Goal: Task Accomplishment & Management: Complete application form

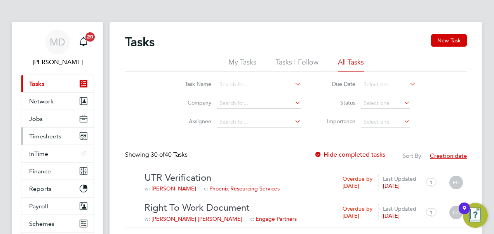
click at [48, 135] on span "Timesheets" at bounding box center [45, 135] width 32 height 7
click at [49, 137] on span "Timesheets" at bounding box center [45, 135] width 32 height 7
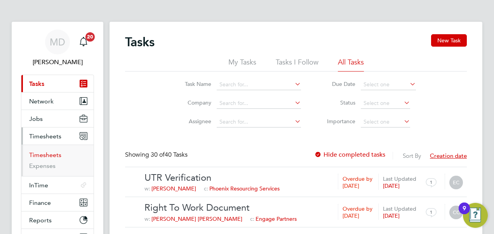
drag, startPoint x: 45, startPoint y: 153, endPoint x: 51, endPoint y: 153, distance: 5.5
click at [45, 153] on link "Timesheets" at bounding box center [45, 154] width 32 height 7
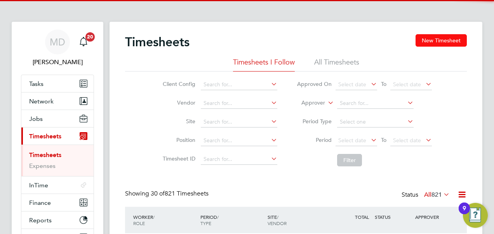
click at [439, 42] on button "New Timesheet" at bounding box center [441, 40] width 51 height 12
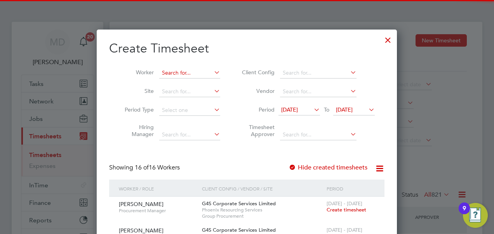
click at [173, 75] on input at bounding box center [189, 73] width 61 height 11
click at [174, 80] on li "[PERSON_NAME] [PERSON_NAME]" at bounding box center [189, 83] width 61 height 10
type input "[PERSON_NAME]"
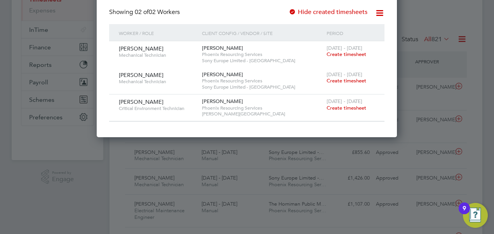
click at [342, 109] on span "Create timesheet" at bounding box center [347, 107] width 40 height 7
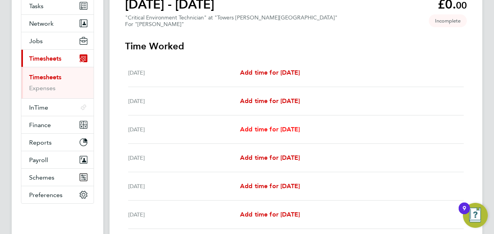
click at [289, 131] on span "Add time for [DATE]" at bounding box center [270, 128] width 60 height 7
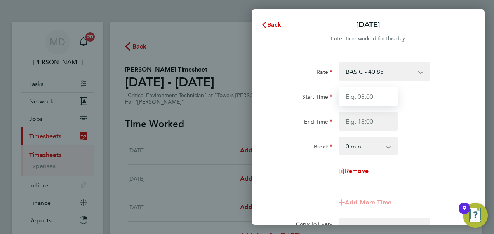
click at [378, 94] on input "Start Time" at bounding box center [368, 96] width 59 height 19
type input "08:00"
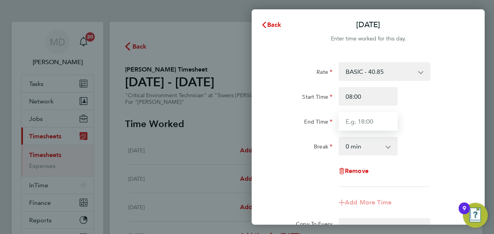
type input "17:00"
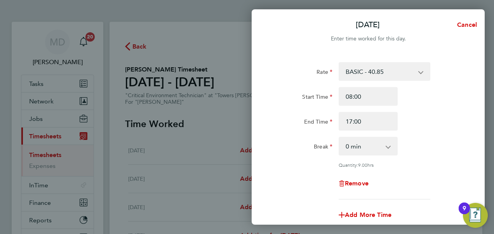
click at [351, 145] on select "0 min 15 min 30 min 45 min 60 min 75 min 90 min" at bounding box center [364, 146] width 48 height 17
select select "60"
click at [340, 138] on select "0 min 15 min 30 min 45 min 60 min 75 min 90 min" at bounding box center [364, 146] width 48 height 17
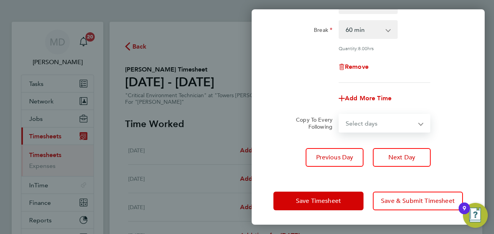
click at [364, 123] on select "Select days Day [DATE] [DATE] [DATE] [DATE]" at bounding box center [381, 123] width 82 height 17
select select "DAY"
click at [340, 115] on select "Select days Day [DATE] [DATE] [DATE] [DATE]" at bounding box center [381, 123] width 82 height 17
select select "[DATE]"
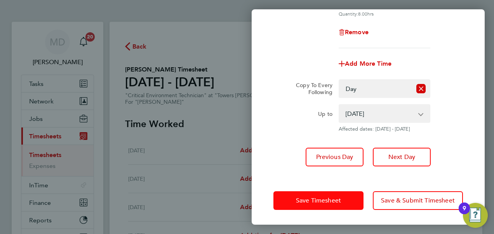
click at [322, 199] on span "Save Timesheet" at bounding box center [318, 201] width 45 height 8
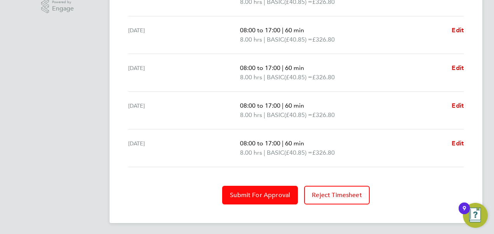
click at [259, 192] on span "Submit For Approval" at bounding box center [260, 195] width 60 height 8
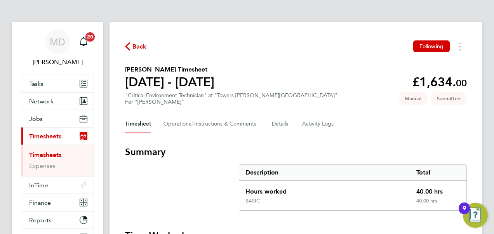
click at [47, 151] on link "Timesheets" at bounding box center [45, 154] width 32 height 7
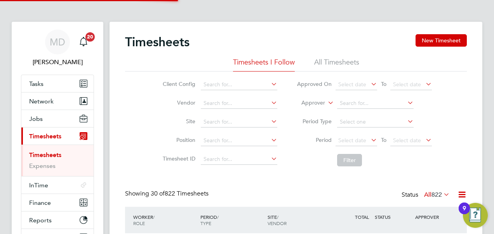
scroll to position [26, 67]
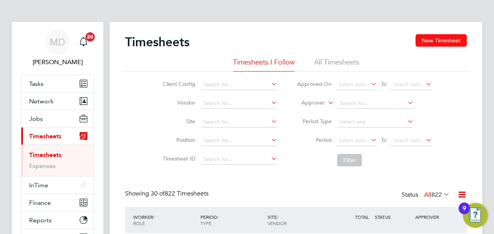
click at [421, 38] on button "New Timesheet" at bounding box center [441, 40] width 51 height 12
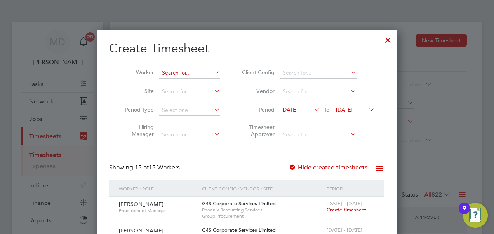
click at [181, 71] on input at bounding box center [189, 73] width 61 height 11
click at [179, 78] on li "[PERSON_NAME] All eyne" at bounding box center [195, 83] width 72 height 10
type input "[PERSON_NAME]"
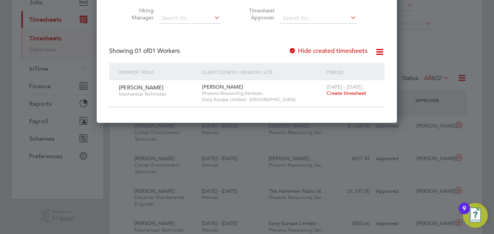
click at [345, 93] on span "Create timesheet" at bounding box center [347, 93] width 40 height 7
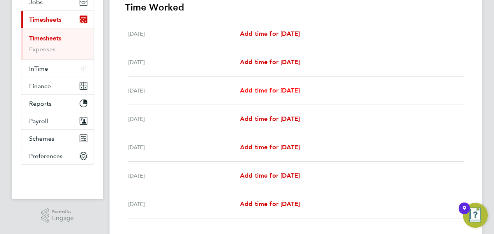
click at [259, 90] on span "Add time for [DATE]" at bounding box center [270, 90] width 60 height 7
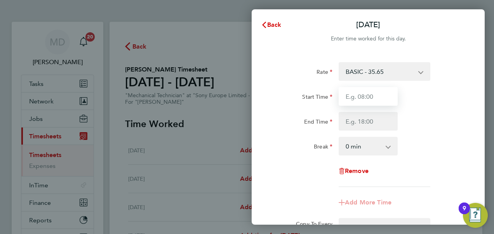
click at [388, 97] on input "Start Time" at bounding box center [368, 96] width 59 height 19
type input "08:00"
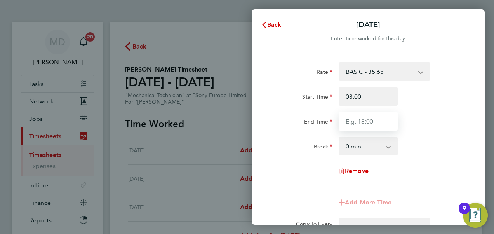
type input "17:00"
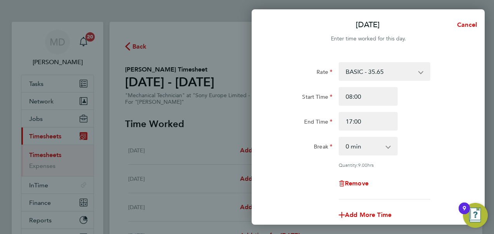
click at [353, 147] on select "0 min 15 min 30 min 45 min 60 min 75 min 90 min" at bounding box center [364, 146] width 48 height 17
select select "60"
click at [340, 138] on select "0 min 15 min 30 min 45 min 60 min 75 min 90 min" at bounding box center [364, 146] width 48 height 17
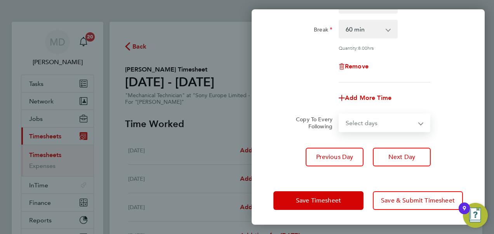
drag, startPoint x: 357, startPoint y: 120, endPoint x: 358, endPoint y: 124, distance: 4.7
click at [357, 120] on select "Select days Day [DATE] [DATE] [DATE] [DATE]" at bounding box center [381, 122] width 82 height 17
select select "DAY"
click at [340, 114] on select "Select days Day [DATE] [DATE] [DATE] [DATE]" at bounding box center [381, 122] width 82 height 17
select select "[DATE]"
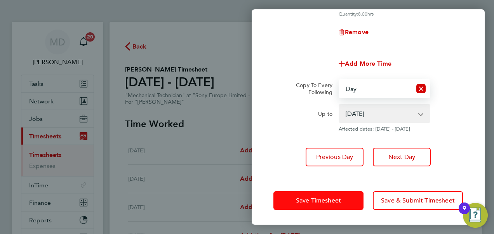
click at [315, 199] on span "Save Timesheet" at bounding box center [318, 201] width 45 height 8
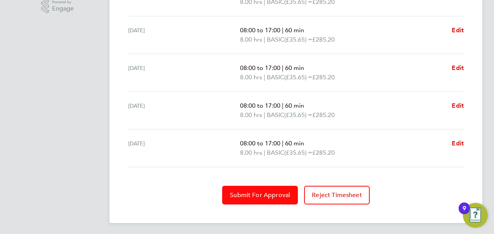
click at [260, 191] on span "Submit For Approval" at bounding box center [260, 195] width 60 height 8
